Goal: Find specific page/section: Find specific page/section

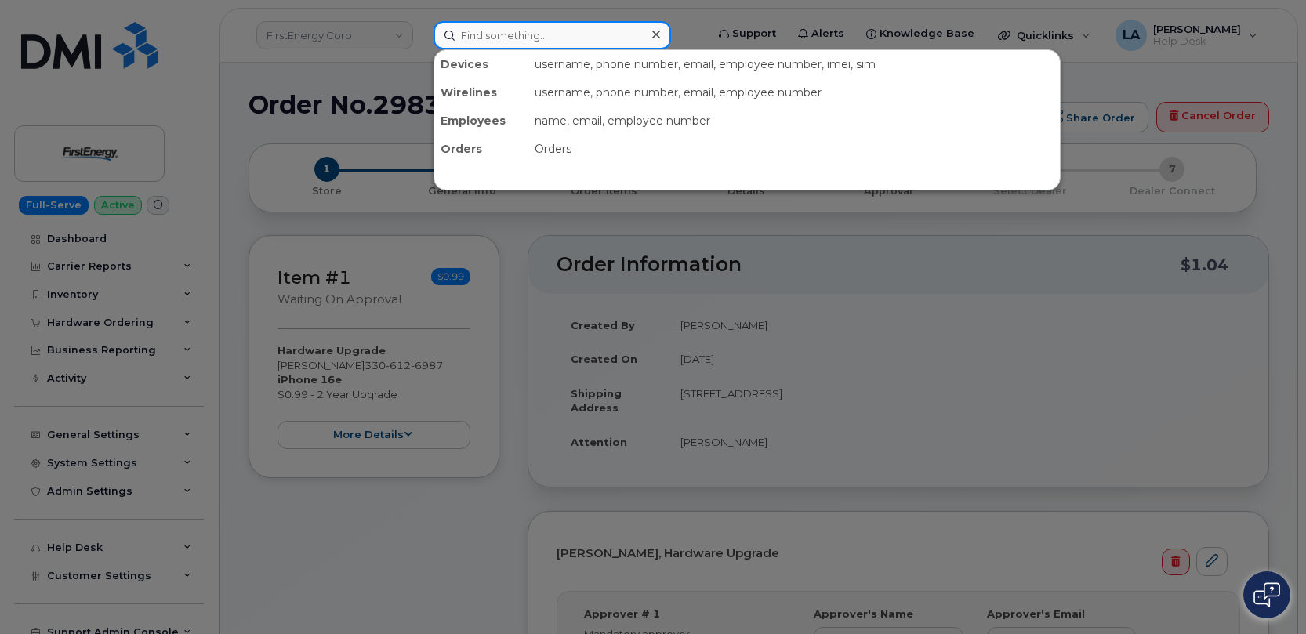
click at [483, 39] on input at bounding box center [553, 35] width 238 height 28
paste input "9136090468"
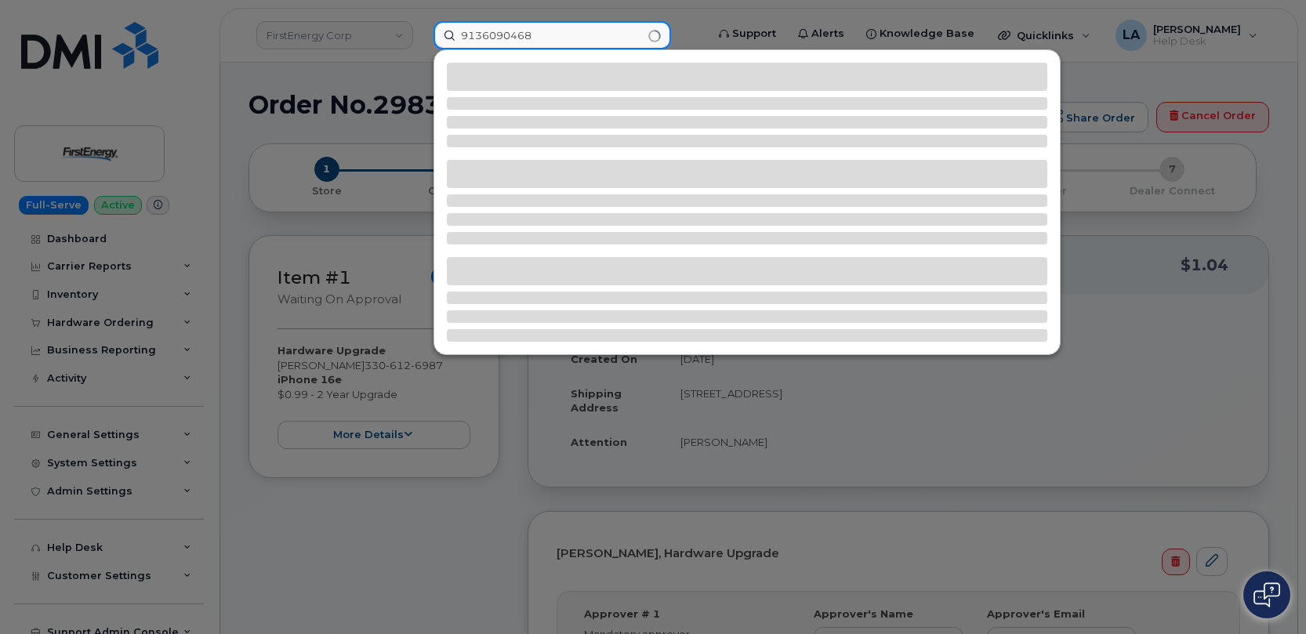
type input "9136090468"
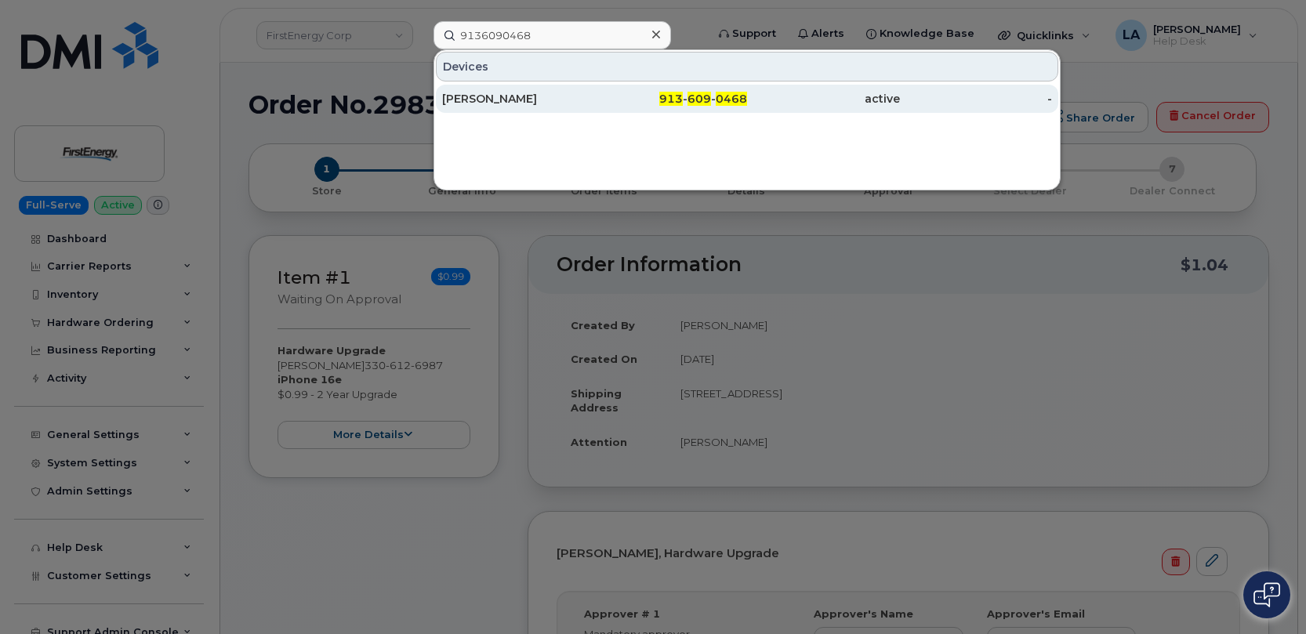
click at [501, 107] on div "AMY MYERS" at bounding box center [518, 99] width 153 height 28
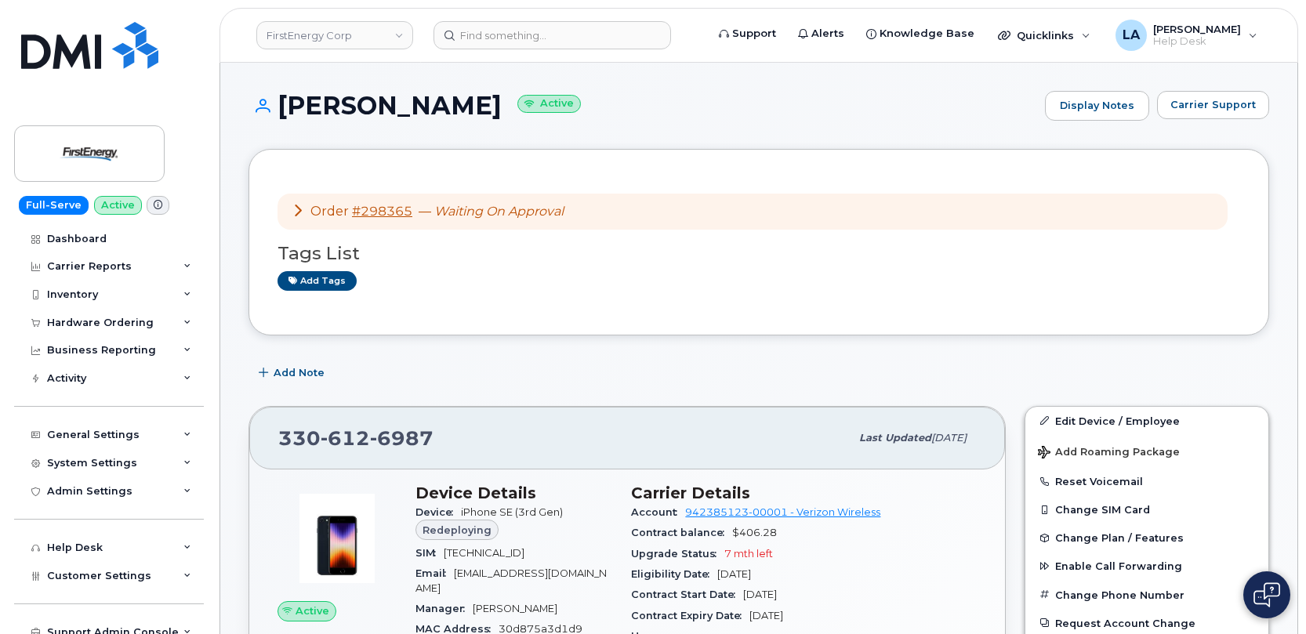
scroll to position [340, 0]
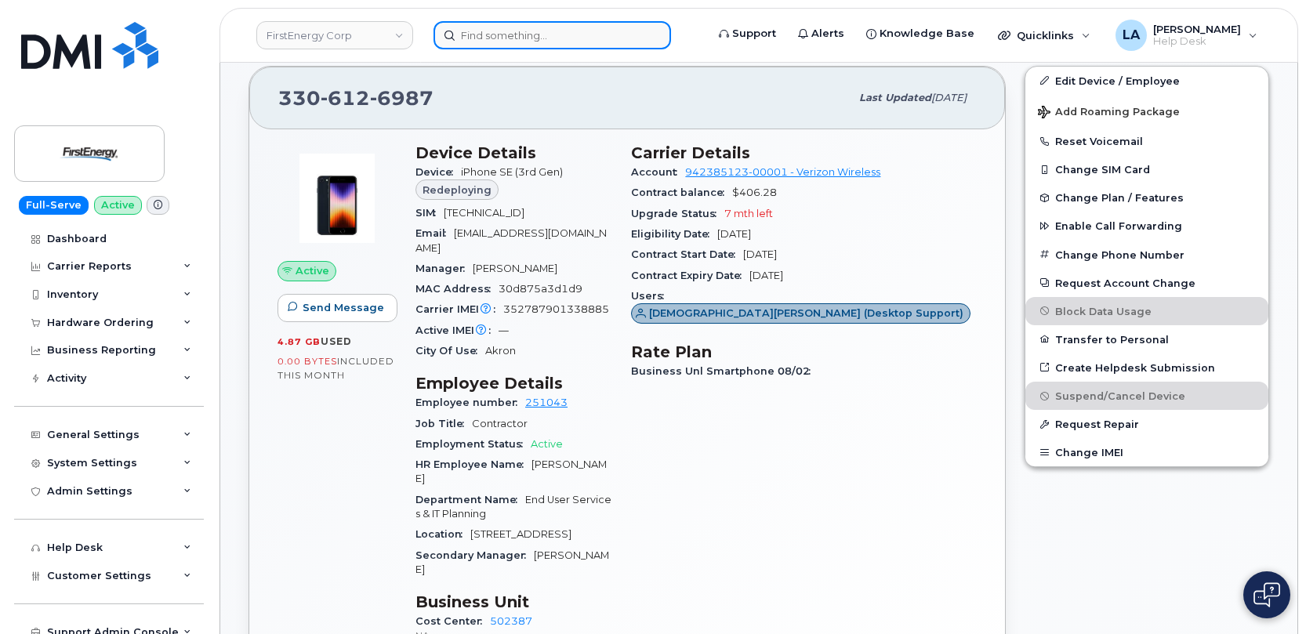
click at [568, 33] on input at bounding box center [553, 35] width 238 height 28
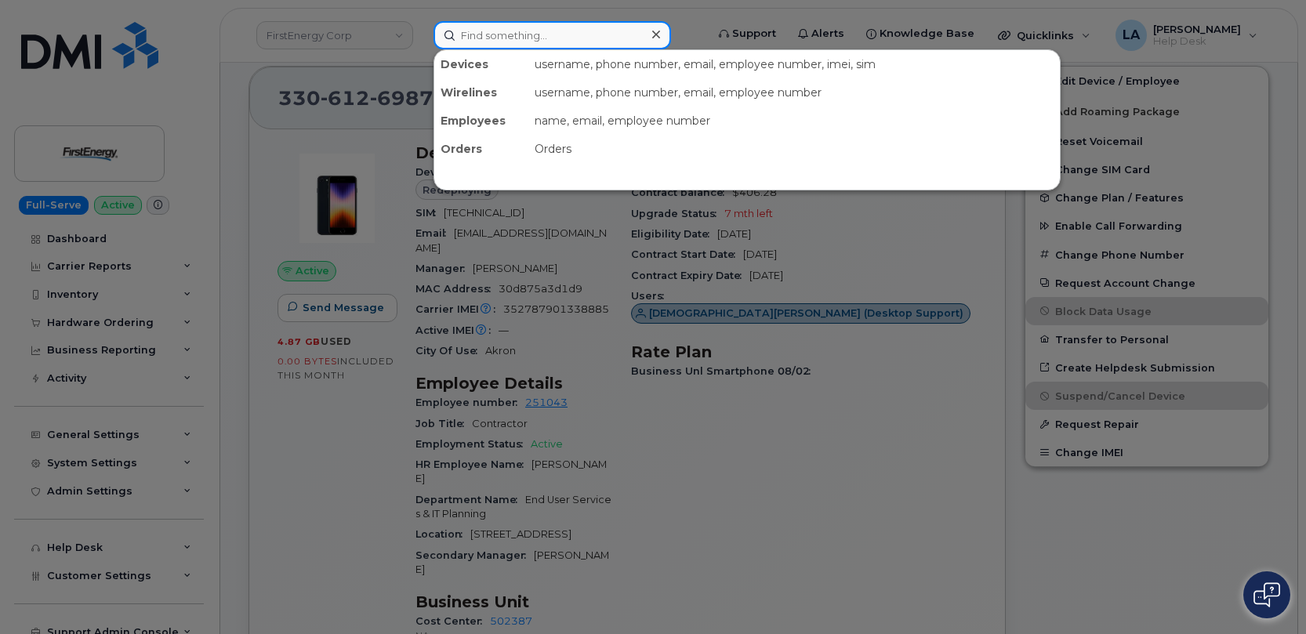
paste input "297234"
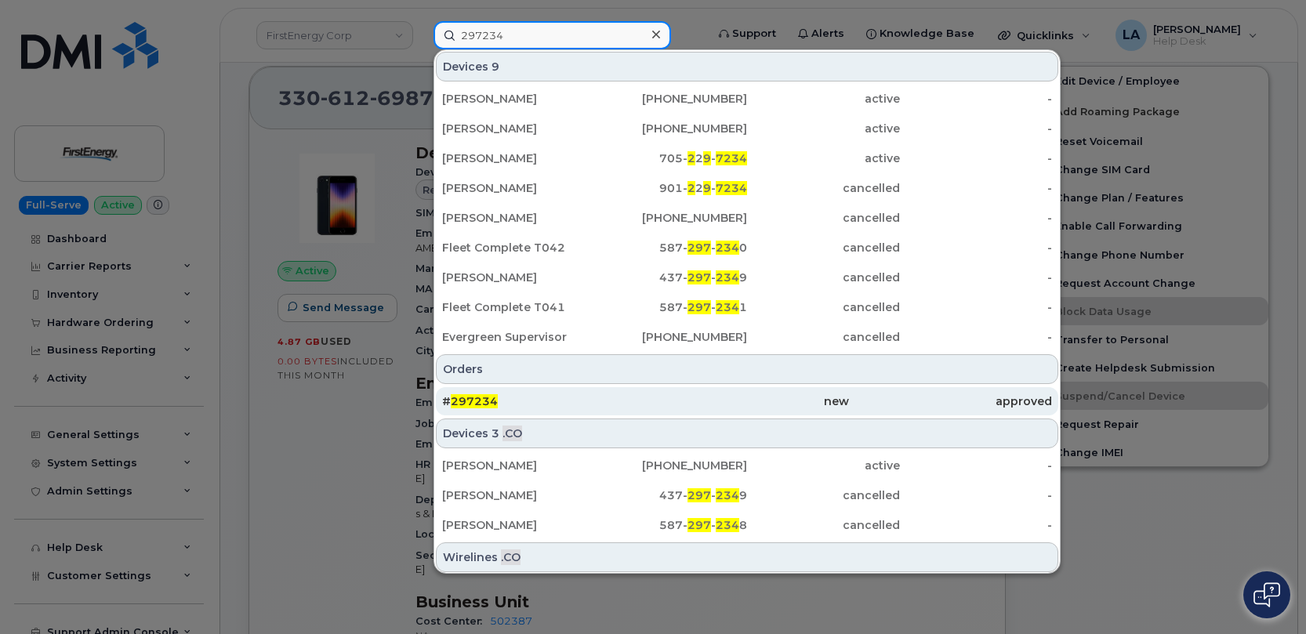
type input "297234"
click at [489, 405] on span "297234" at bounding box center [474, 401] width 47 height 14
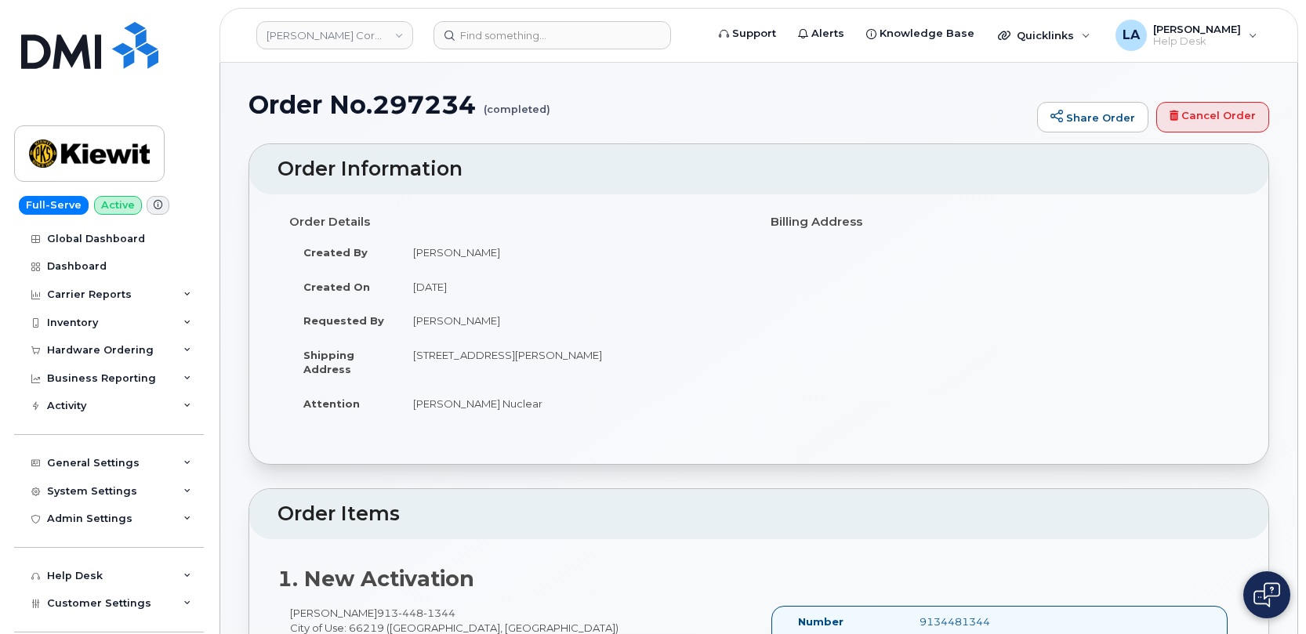
drag, startPoint x: 1303, startPoint y: 104, endPoint x: 1308, endPoint y: 142, distance: 37.9
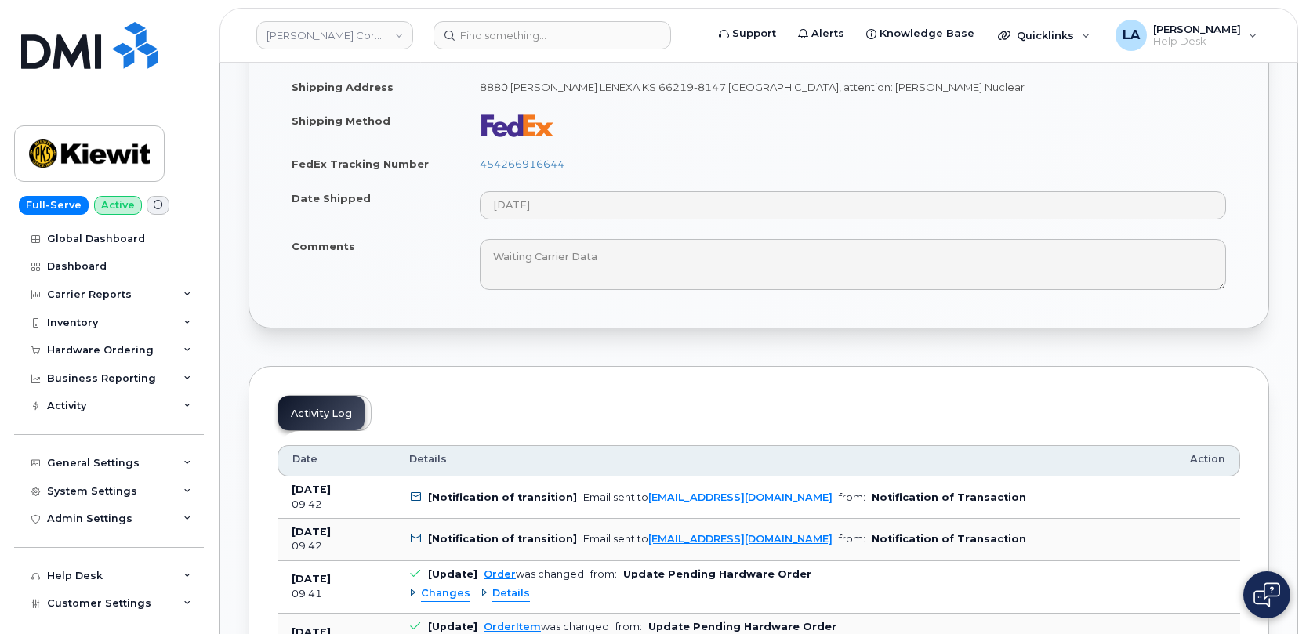
scroll to position [744, 0]
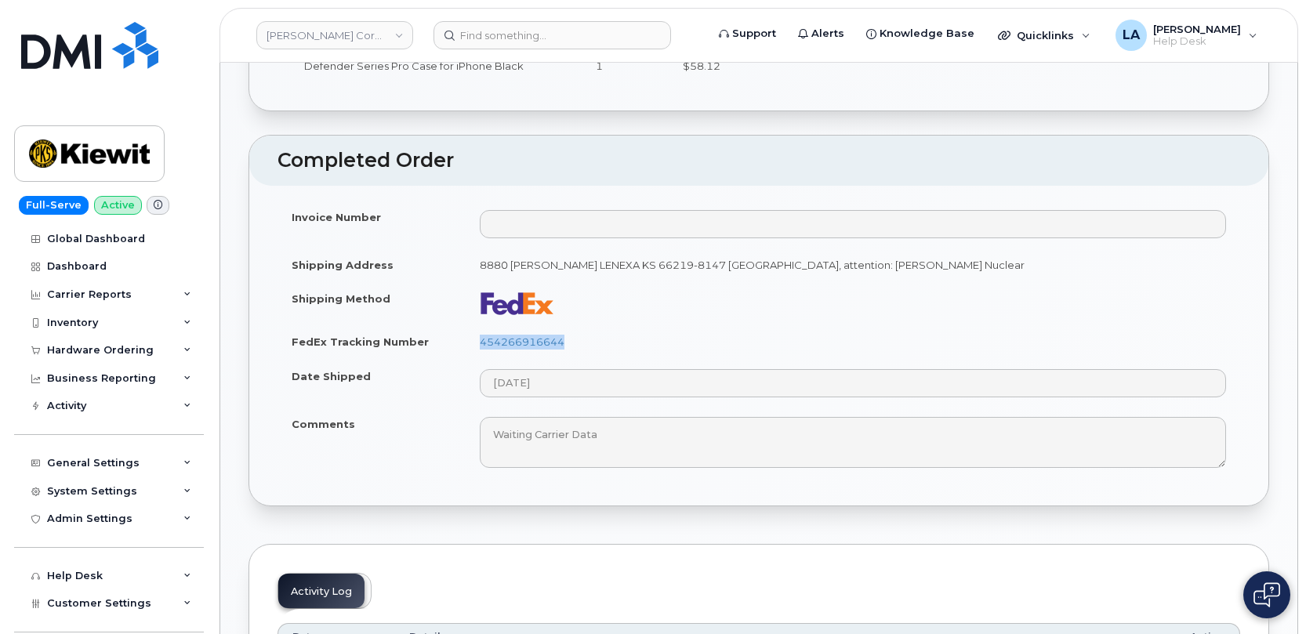
drag, startPoint x: 600, startPoint y: 340, endPoint x: 479, endPoint y: 340, distance: 120.8
click at [479, 340] on td "454266916644" at bounding box center [853, 342] width 775 height 35
copy link "454266916644"
